Goal: Transaction & Acquisition: Obtain resource

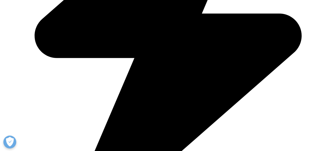
scroll to position [424, 0]
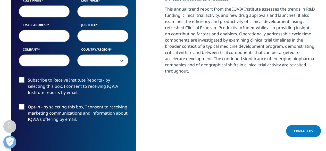
scroll to position [287, 0]
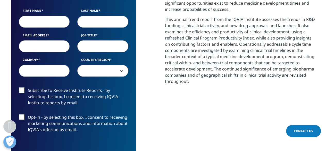
click at [61, 23] on input "First Name" at bounding box center [44, 22] width 51 height 12
type input "wdf"
click at [116, 24] on input "Last Name" at bounding box center [102, 22] width 51 height 12
type input "asdf"
click at [49, 46] on input "Email Address" at bounding box center [44, 46] width 51 height 12
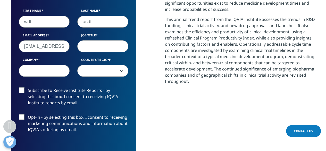
type input "[EMAIL_ADDRESS][DOMAIN_NAME]"
click at [105, 48] on input "Job Title" at bounding box center [102, 46] width 51 height 12
type input "qdqwed"
click at [61, 68] on input "Company" at bounding box center [44, 71] width 51 height 12
type input "qwqwe"
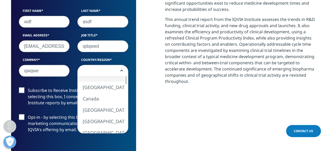
click at [84, 71] on span at bounding box center [103, 71] width 51 height 12
select select "[GEOGRAPHIC_DATA]"
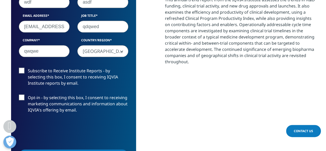
scroll to position [339, 0]
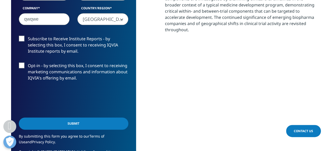
click at [76, 123] on input "Submit" at bounding box center [74, 123] width 110 height 12
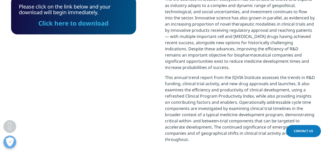
scroll to position [182, 0]
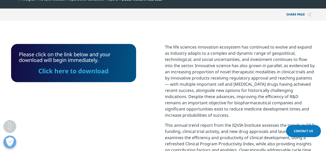
click at [102, 71] on link "Click here to download" at bounding box center [73, 71] width 70 height 9
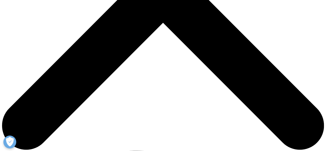
scroll to position [181, 0]
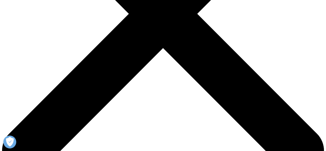
scroll to position [258, 0]
